Goal: Task Accomplishment & Management: Use online tool/utility

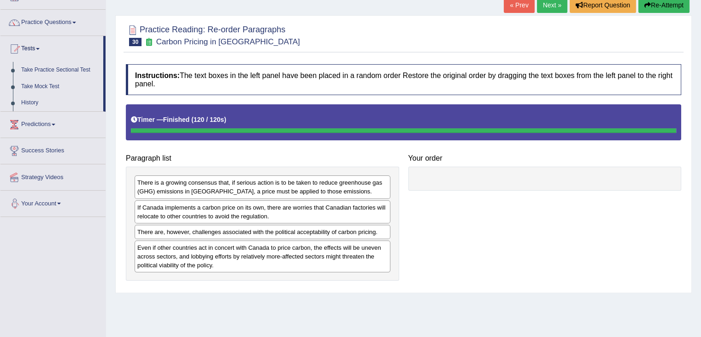
scroll to position [61, 0]
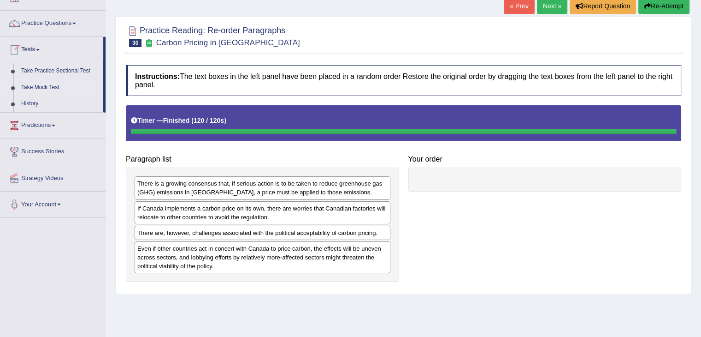
click at [37, 83] on link "Take Mock Test" at bounding box center [60, 87] width 86 height 17
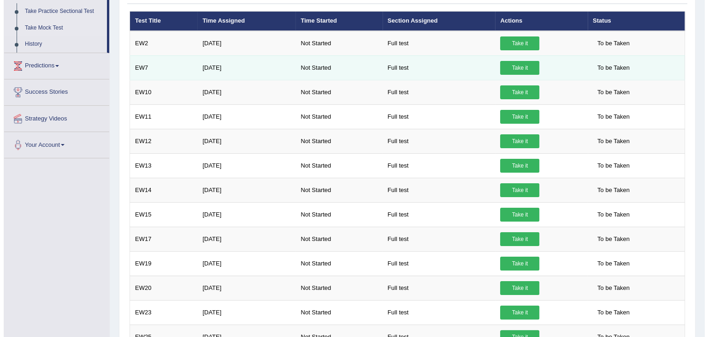
scroll to position [122, 0]
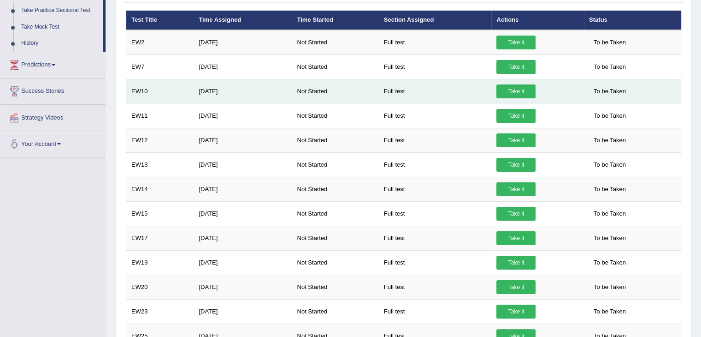
click at [512, 88] on link "Take it" at bounding box center [516, 91] width 39 height 14
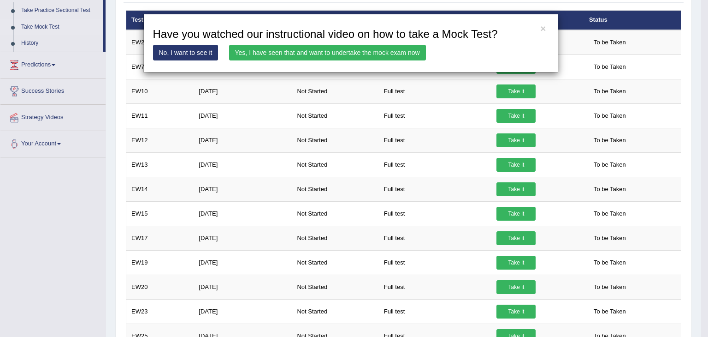
click at [275, 47] on link "Yes, I have seen that and want to undertake the mock exam now" at bounding box center [327, 53] width 197 height 16
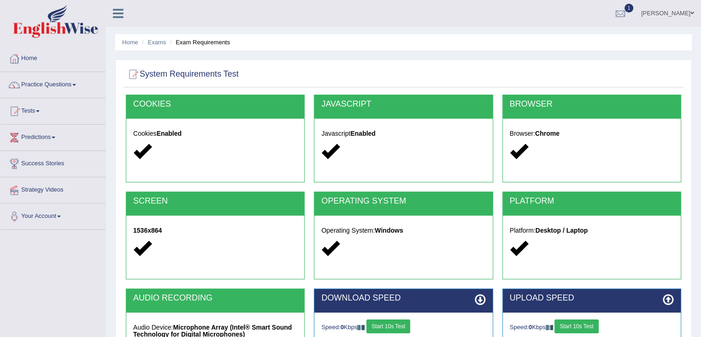
click at [275, 47] on ul "Home Exams Exam Requirements" at bounding box center [403, 42] width 577 height 16
drag, startPoint x: 266, startPoint y: 62, endPoint x: 480, endPoint y: 154, distance: 233.3
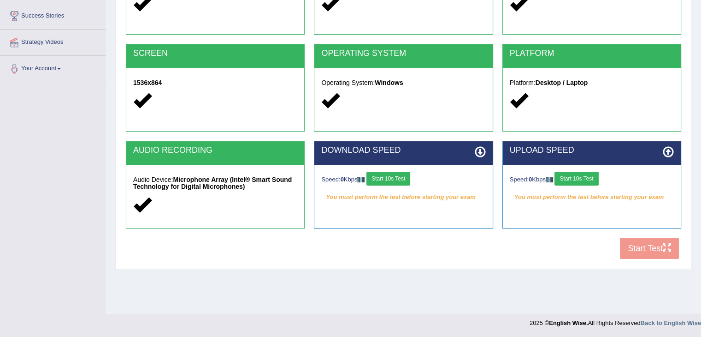
drag, startPoint x: 480, startPoint y: 154, endPoint x: 399, endPoint y: 171, distance: 82.6
click at [399, 172] on button "Start 10s Test" at bounding box center [389, 179] width 44 height 14
click at [588, 174] on button "Start 10s Test" at bounding box center [577, 179] width 44 height 14
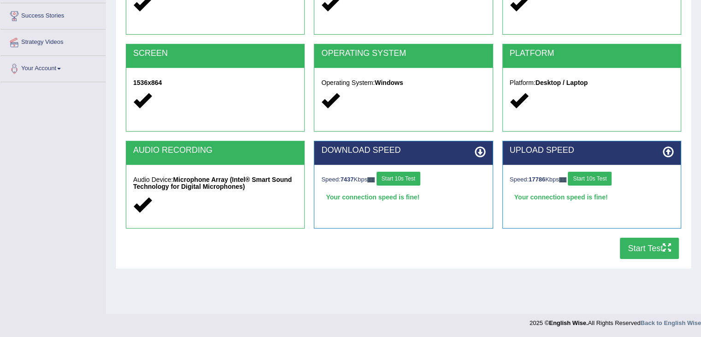
click at [636, 240] on button "Start Test" at bounding box center [649, 248] width 59 height 21
